Goal: Navigation & Orientation: Find specific page/section

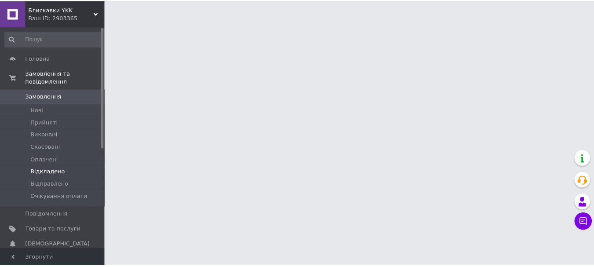
scroll to position [146, 0]
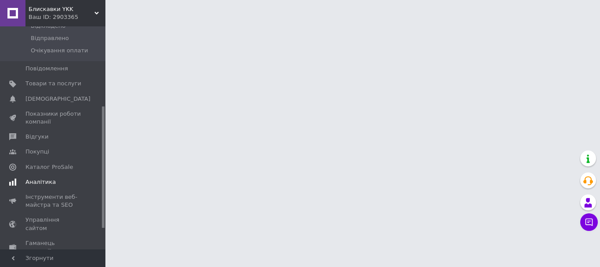
click at [45, 178] on span "Аналітика" at bounding box center [40, 182] width 30 height 8
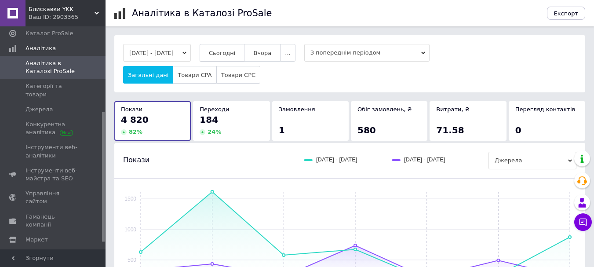
click at [232, 55] on span "Сьогодні" at bounding box center [222, 53] width 27 height 7
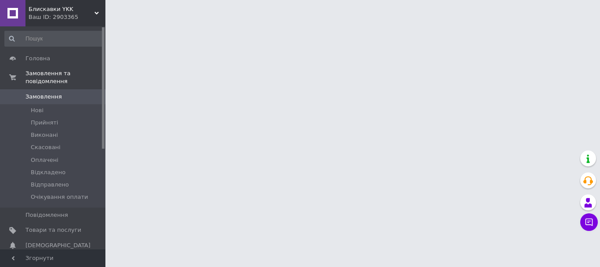
scroll to position [146, 0]
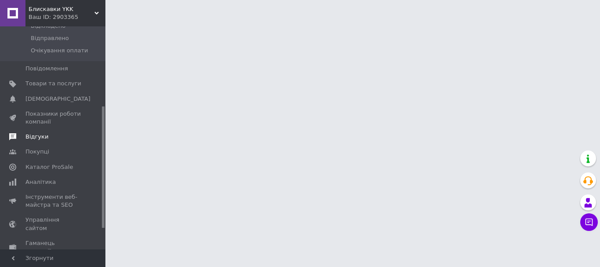
click at [41, 133] on span "Відгуки" at bounding box center [36, 137] width 23 height 8
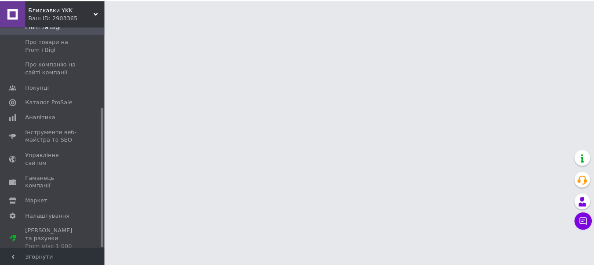
scroll to position [128, 0]
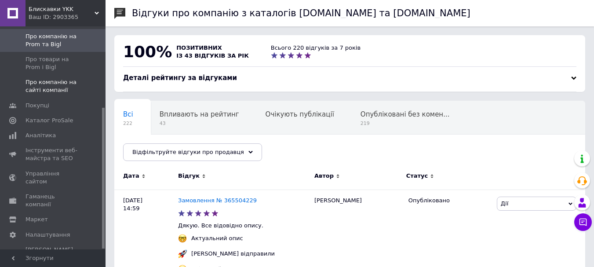
click at [52, 90] on span "Про компанію на сайті компанії" at bounding box center [53, 86] width 56 height 16
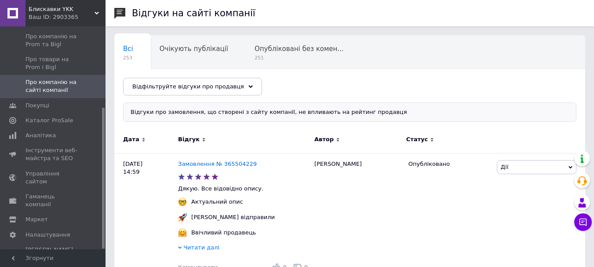
click at [94, 16] on div "Ваш ID: 2903365" at bounding box center [67, 17] width 77 height 8
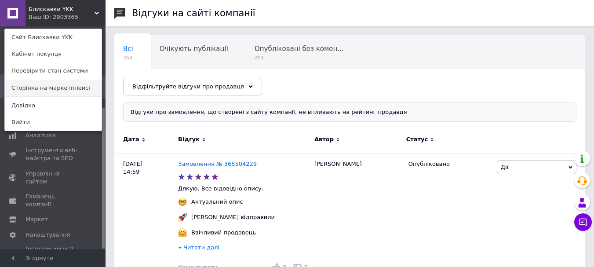
click at [79, 89] on link "Сторінка на маркетплейсі" at bounding box center [53, 88] width 97 height 17
